Goal: Browse casually

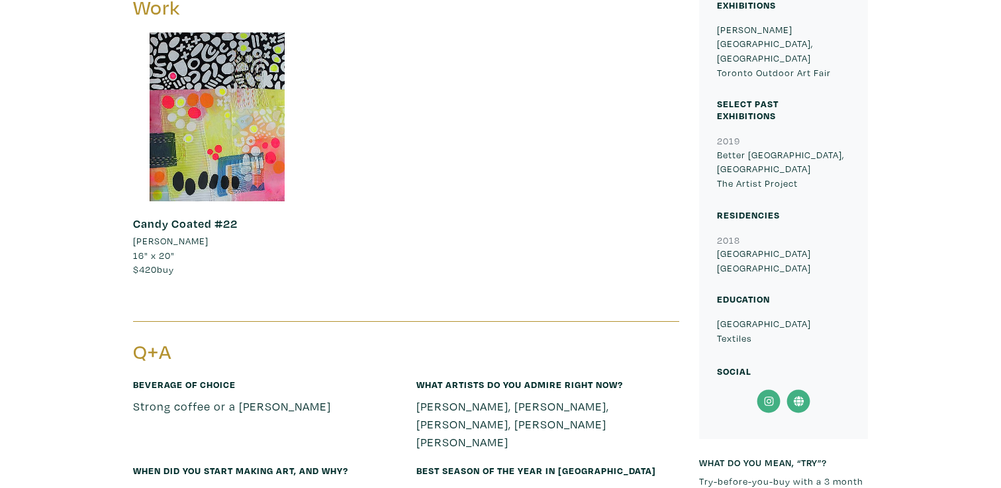
scroll to position [583, 0]
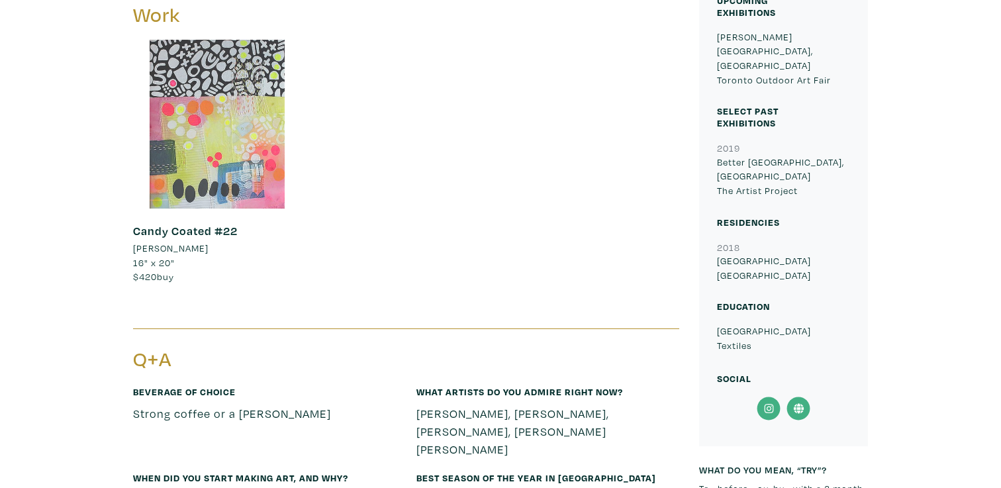
click at [220, 164] on div at bounding box center [217, 124] width 169 height 169
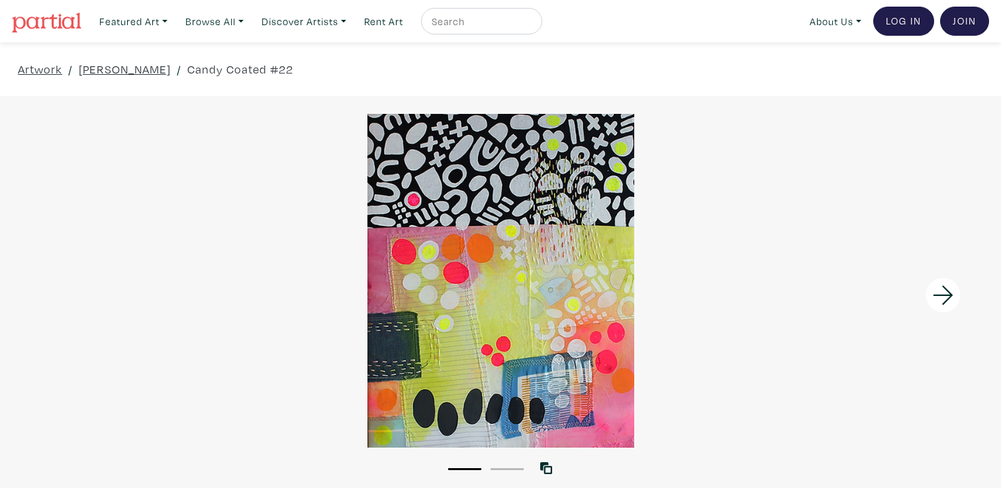
click at [419, 354] on div at bounding box center [500, 280] width 1001 height 333
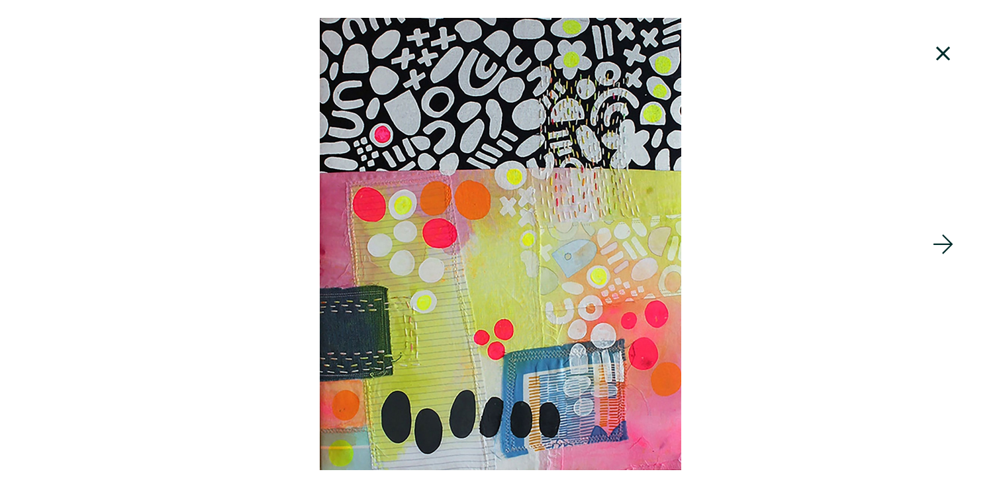
click at [471, 354] on div at bounding box center [500, 244] width 1001 height 452
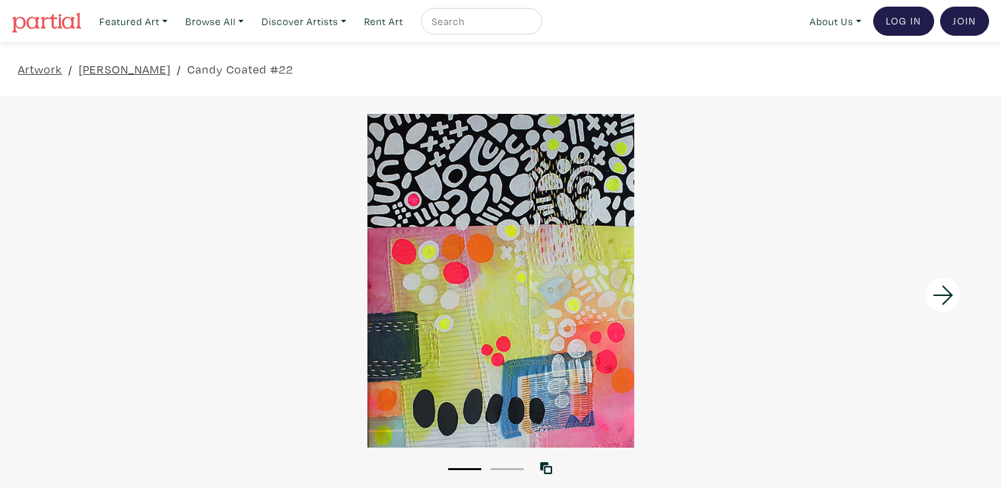
click at [471, 354] on div at bounding box center [500, 280] width 1001 height 333
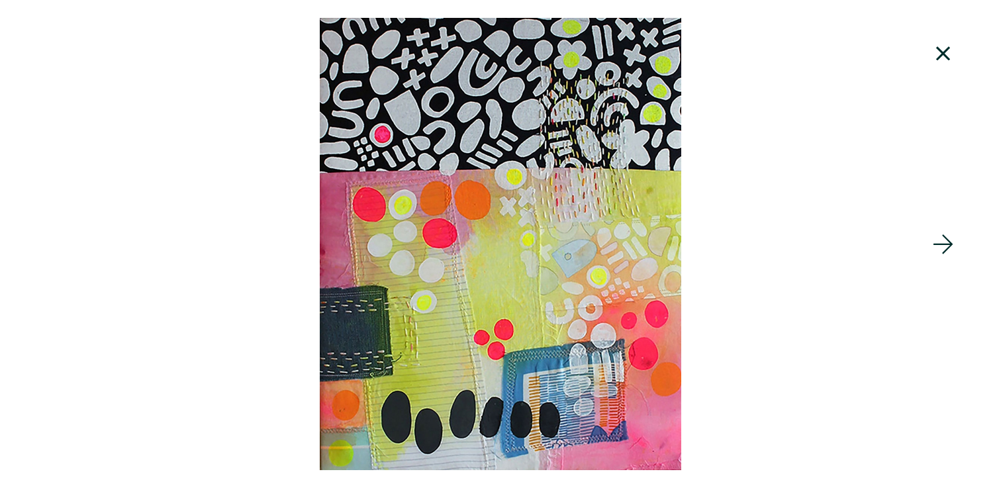
click at [946, 241] on icon at bounding box center [943, 244] width 45 height 36
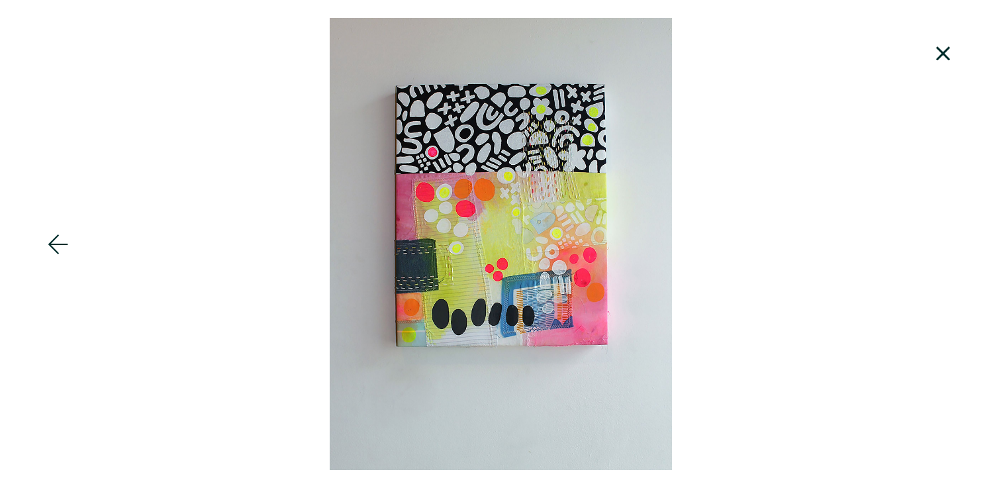
click at [59, 246] on icon at bounding box center [58, 244] width 45 height 36
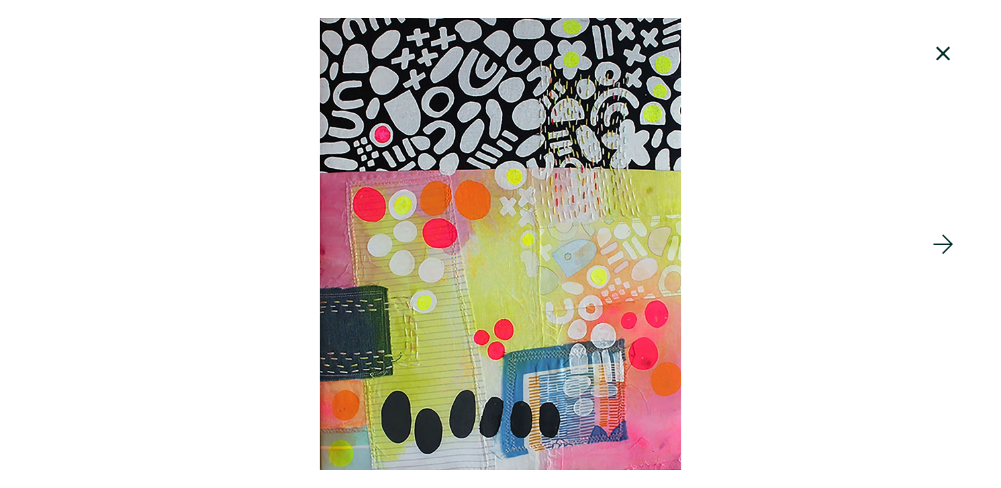
click at [949, 57] on icon at bounding box center [943, 54] width 45 height 36
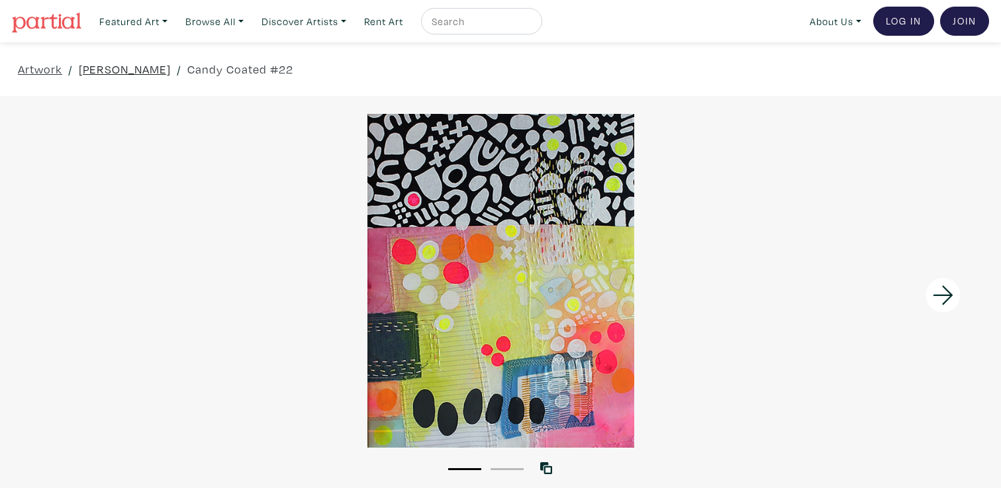
click at [90, 70] on link "[PERSON_NAME]" at bounding box center [125, 69] width 92 height 18
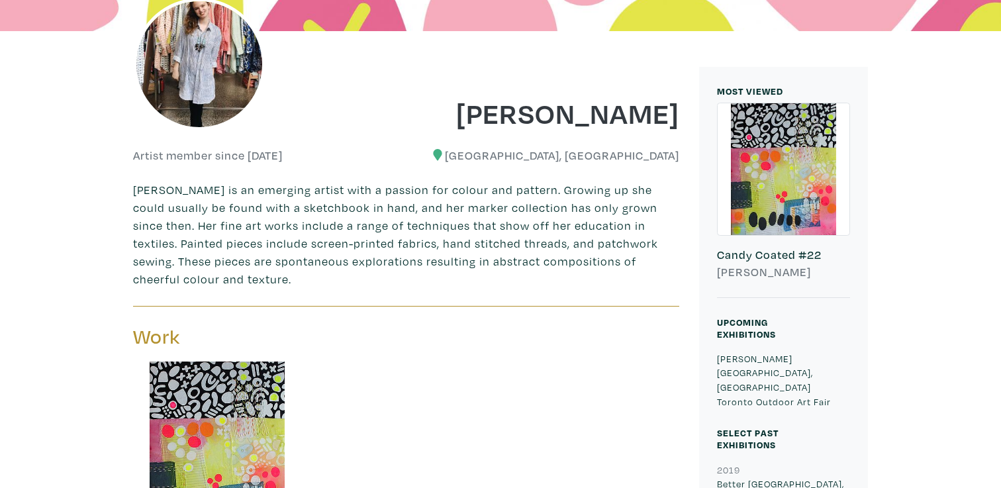
scroll to position [259, 0]
